Goal: Find specific page/section: Find specific page/section

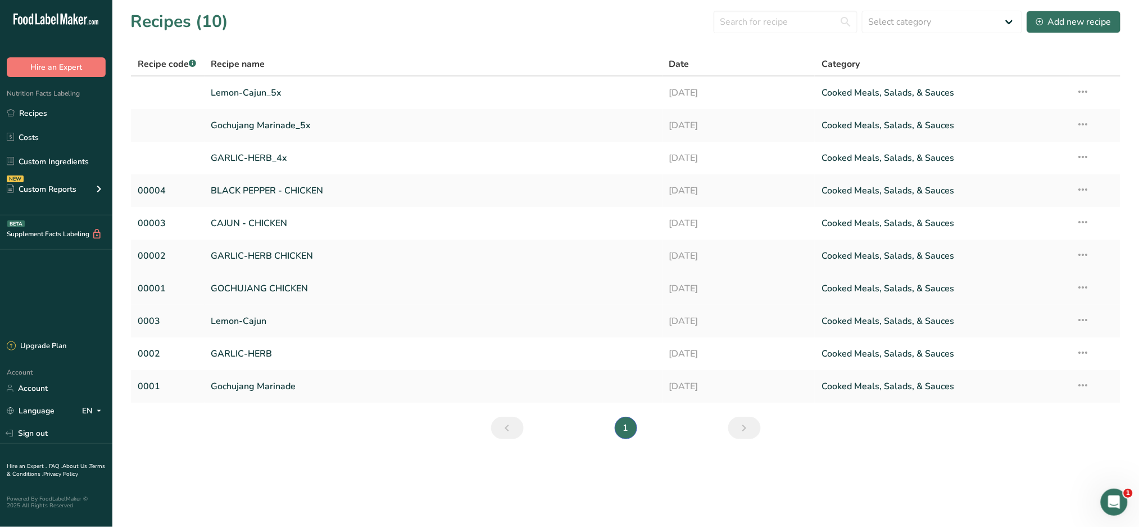
click at [317, 284] on link "GOCHUJANG CHICKEN" at bounding box center [433, 289] width 445 height 24
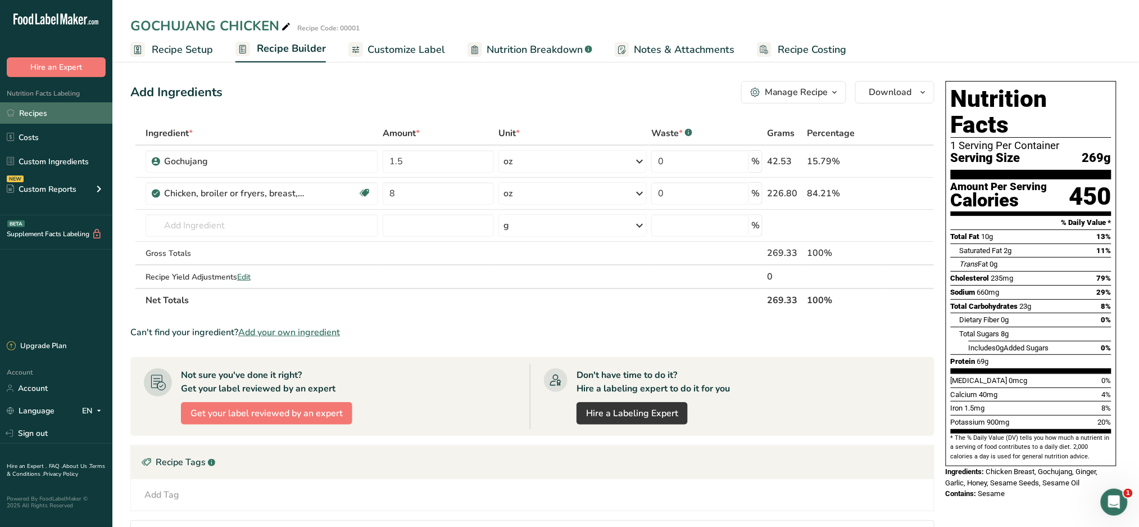
click at [28, 109] on link "Recipes" at bounding box center [56, 112] width 112 height 21
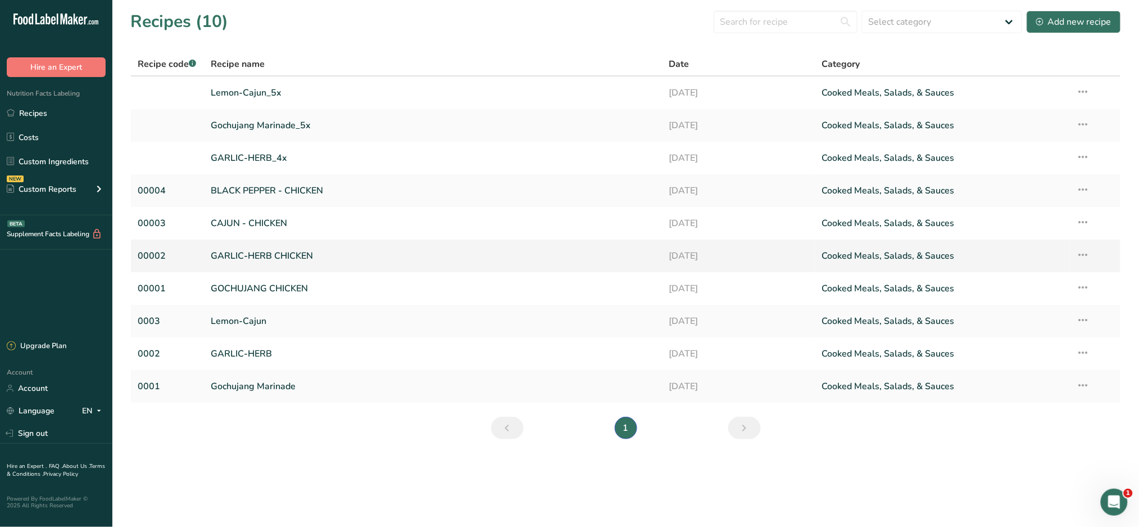
click at [319, 260] on link "GARLIC-HERB CHICKEN" at bounding box center [433, 256] width 445 height 24
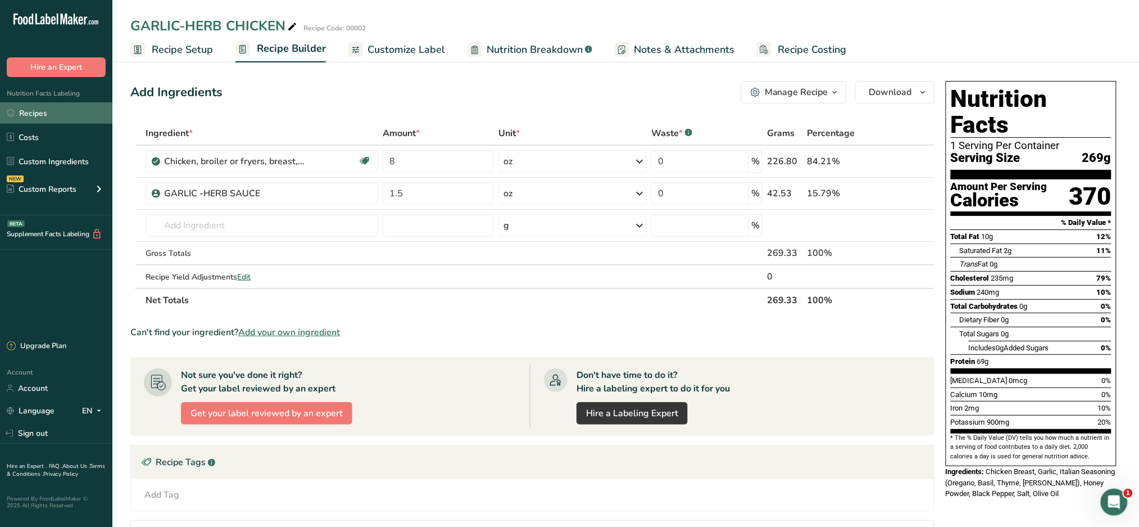
click at [69, 111] on link "Recipes" at bounding box center [56, 112] width 112 height 21
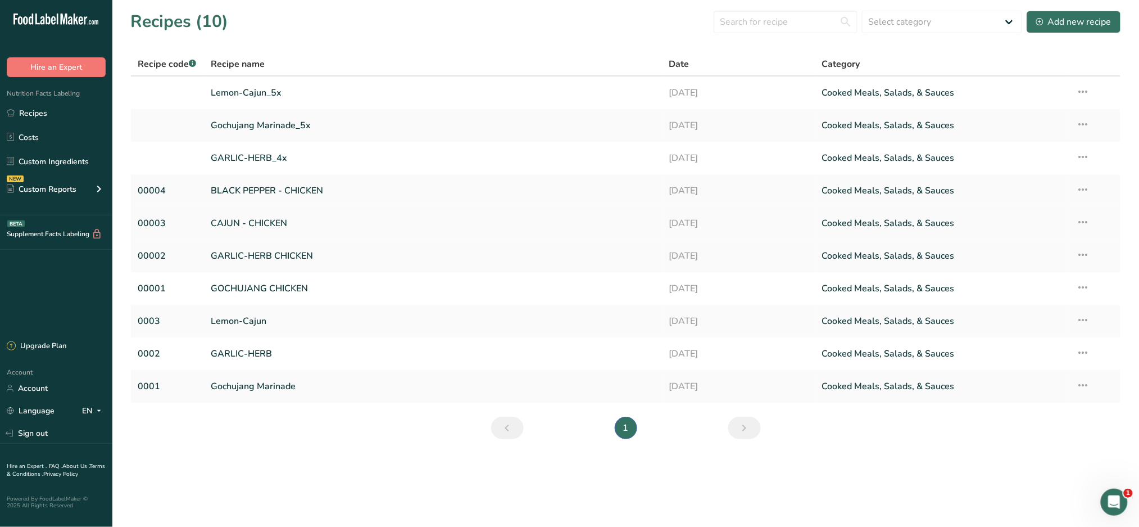
click at [305, 225] on link "CAJUN - CHICKEN" at bounding box center [433, 223] width 445 height 24
